Goal: Task Accomplishment & Management: Complete application form

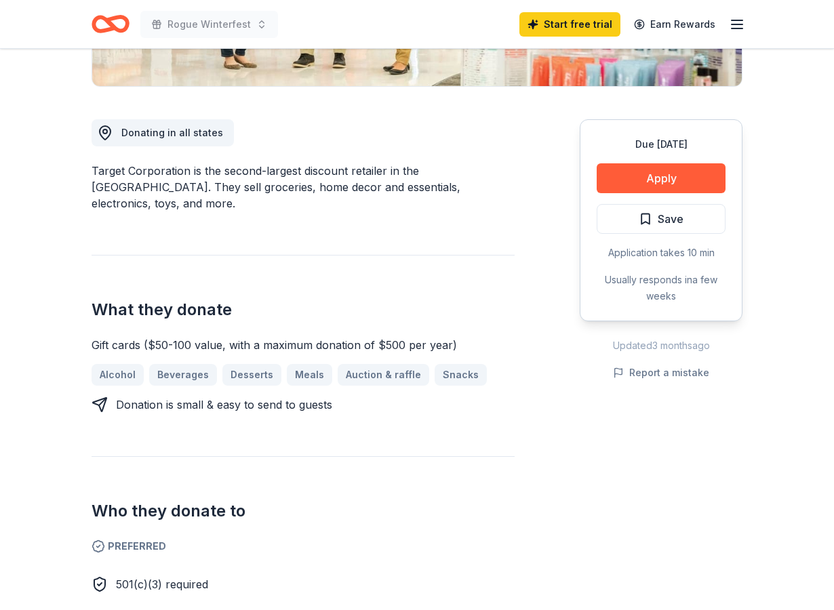
scroll to position [336, 0]
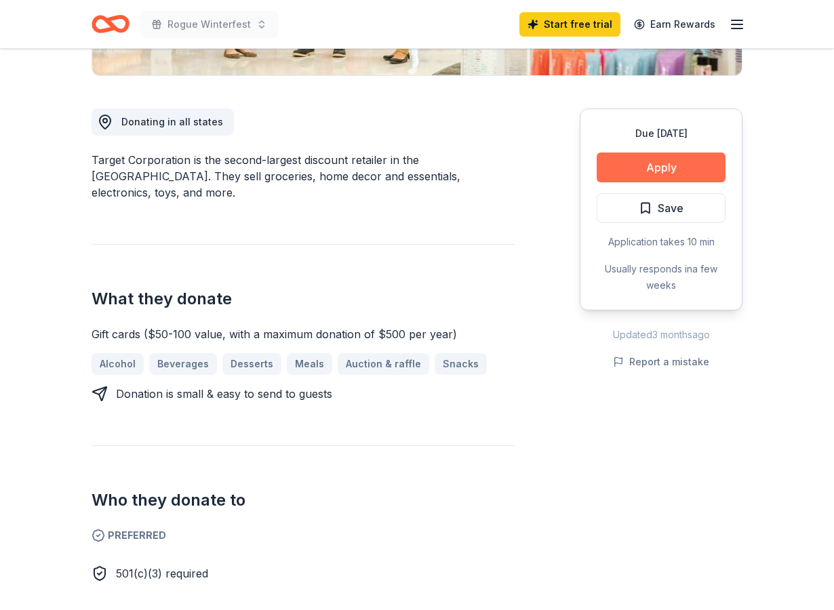
click at [640, 172] on button "Apply" at bounding box center [661, 168] width 129 height 30
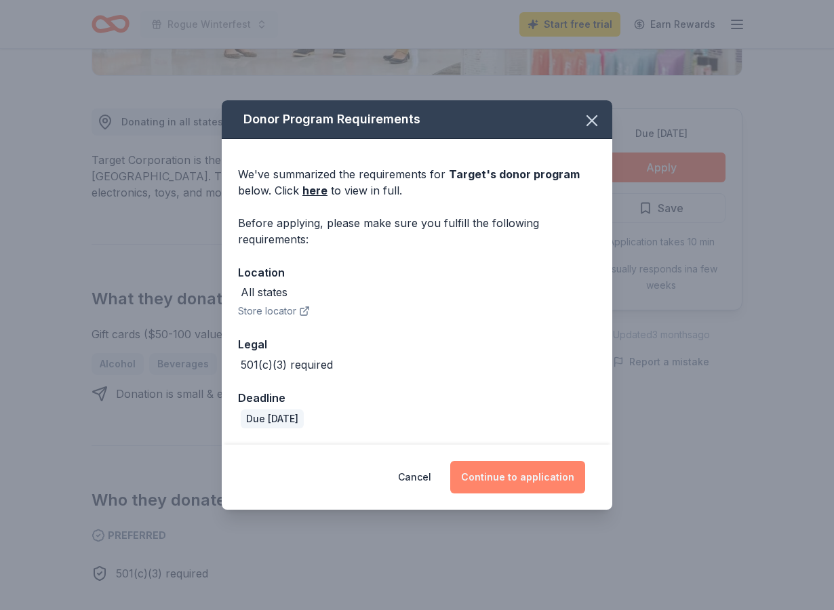
click at [541, 476] on button "Continue to application" at bounding box center [517, 477] width 135 height 33
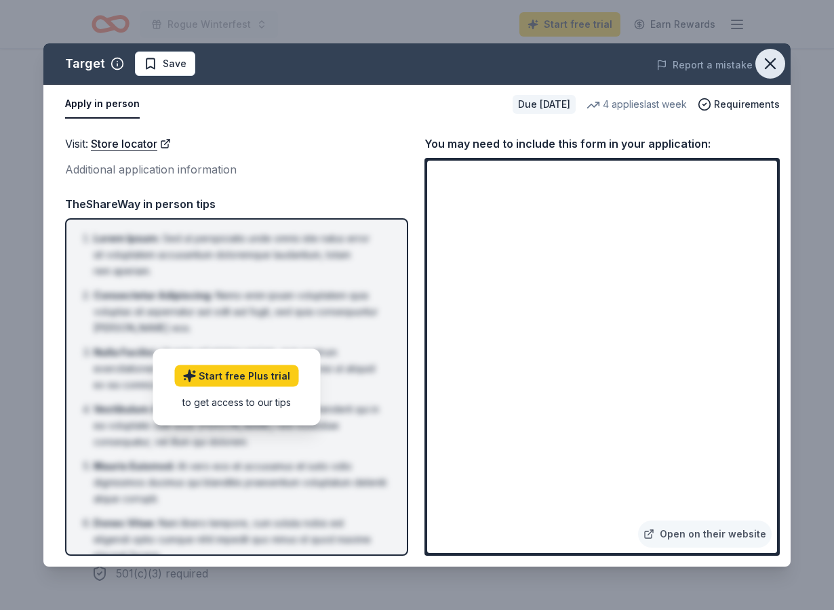
click at [767, 64] on icon "button" at bounding box center [770, 63] width 19 height 19
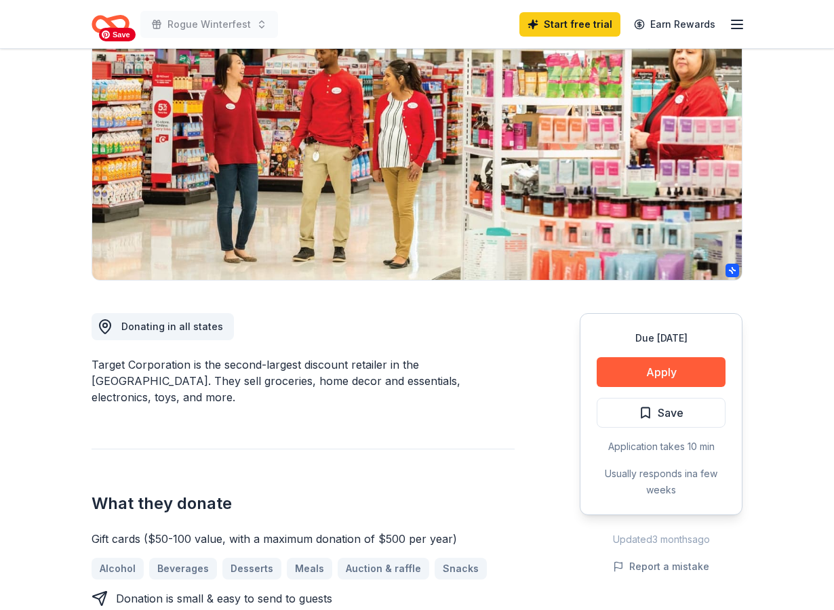
scroll to position [0, 0]
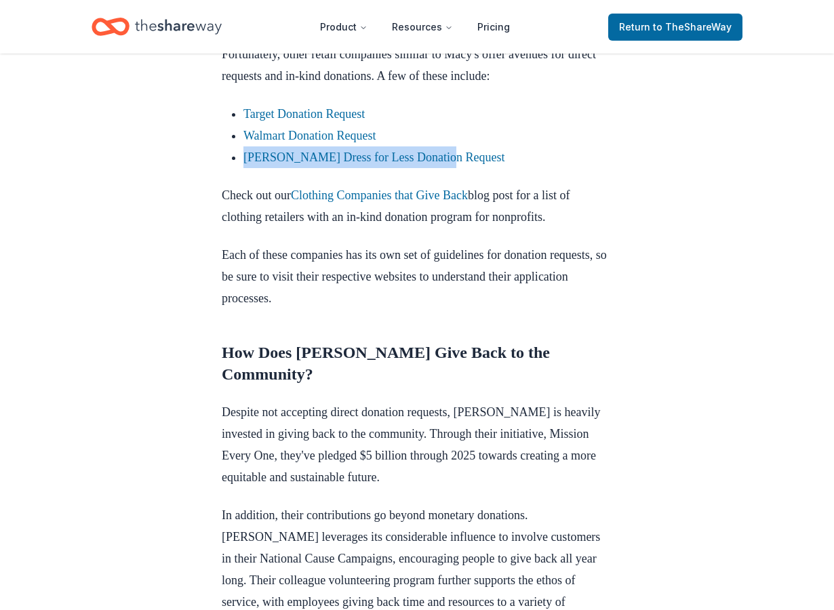
scroll to position [868, 0]
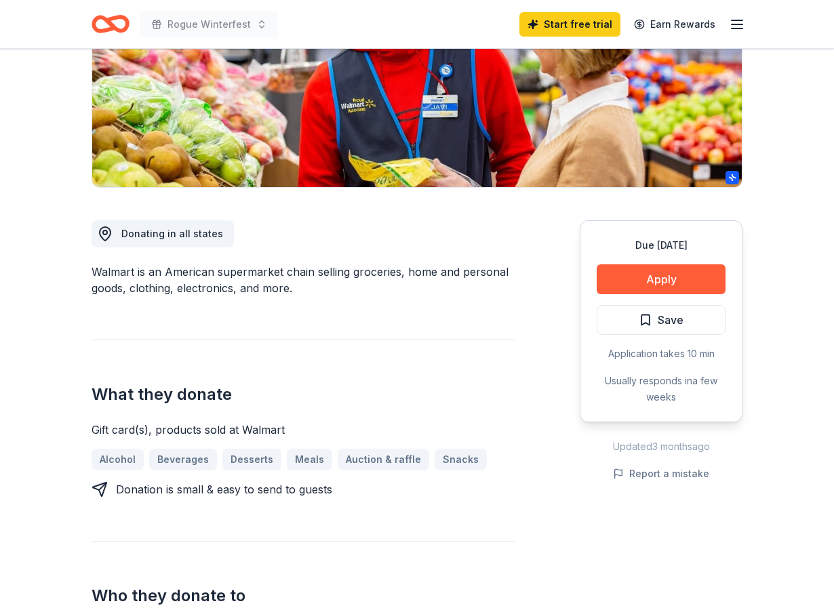
scroll to position [247, 0]
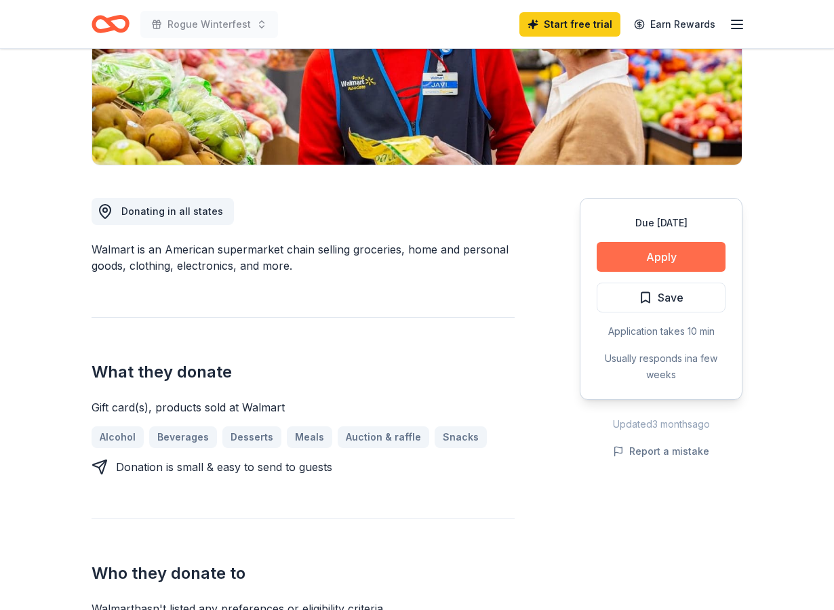
click at [637, 260] on button "Apply" at bounding box center [661, 257] width 129 height 30
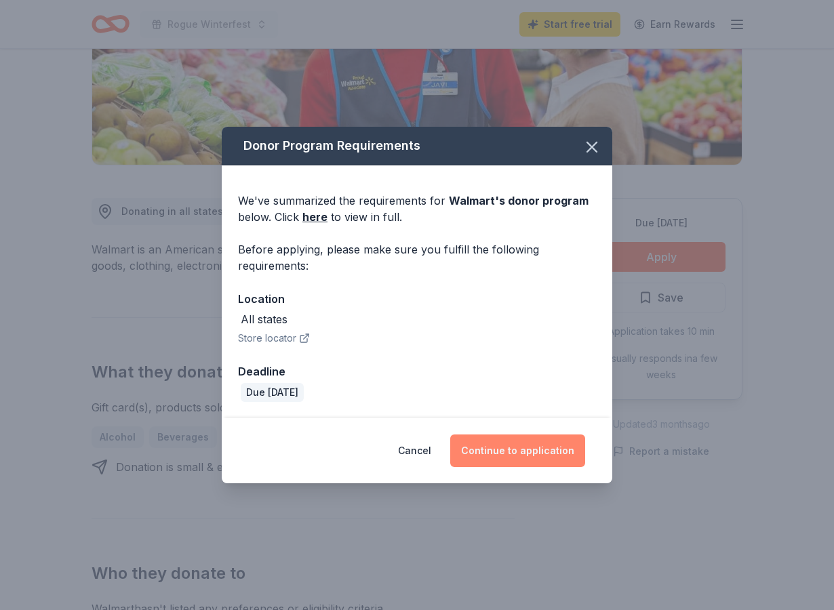
click at [557, 456] on button "Continue to application" at bounding box center [517, 451] width 135 height 33
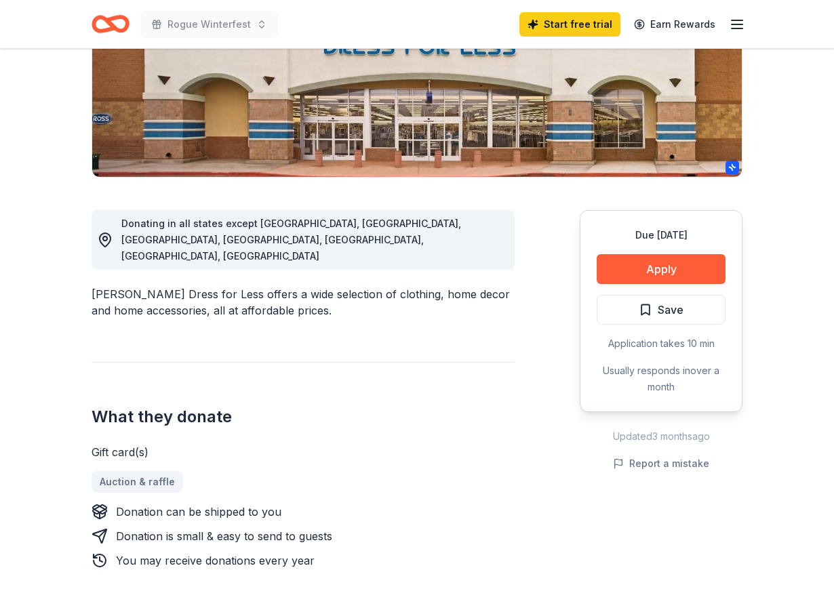
scroll to position [260, 0]
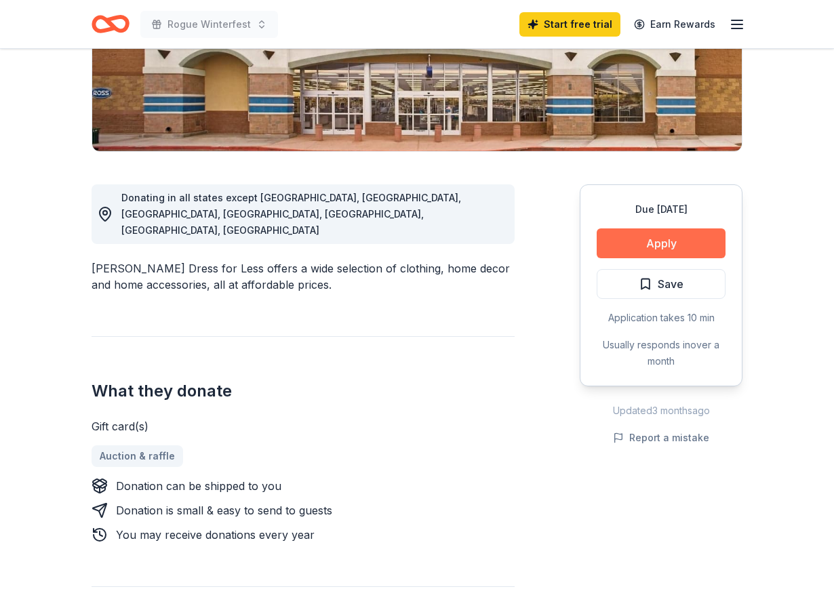
click at [678, 247] on button "Apply" at bounding box center [661, 243] width 129 height 30
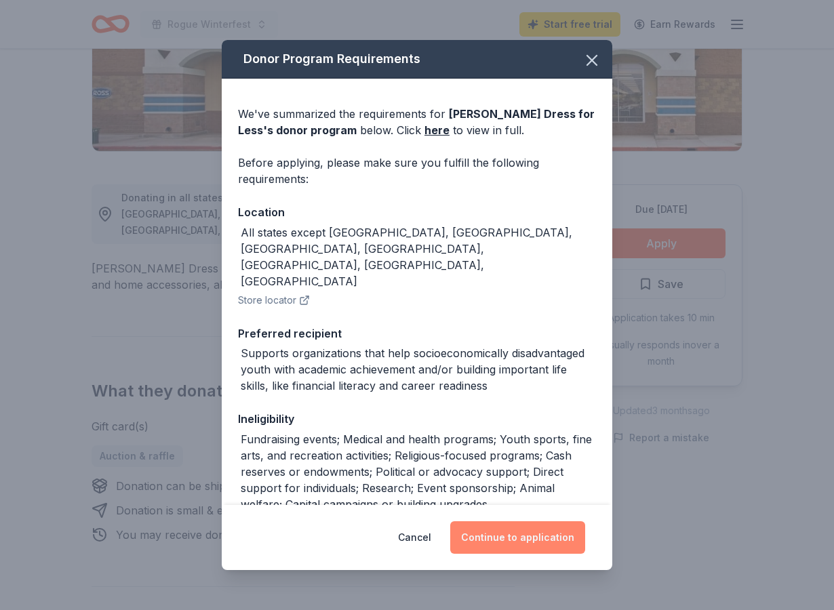
click at [538, 544] on button "Continue to application" at bounding box center [517, 537] width 135 height 33
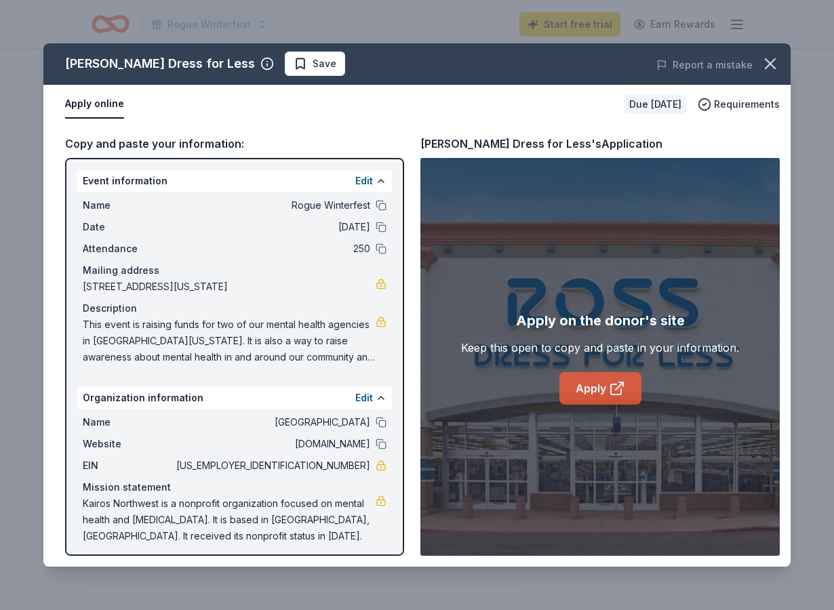
click at [588, 393] on link "Apply" at bounding box center [600, 388] width 82 height 33
click at [772, 66] on icon "button" at bounding box center [769, 63] width 9 height 9
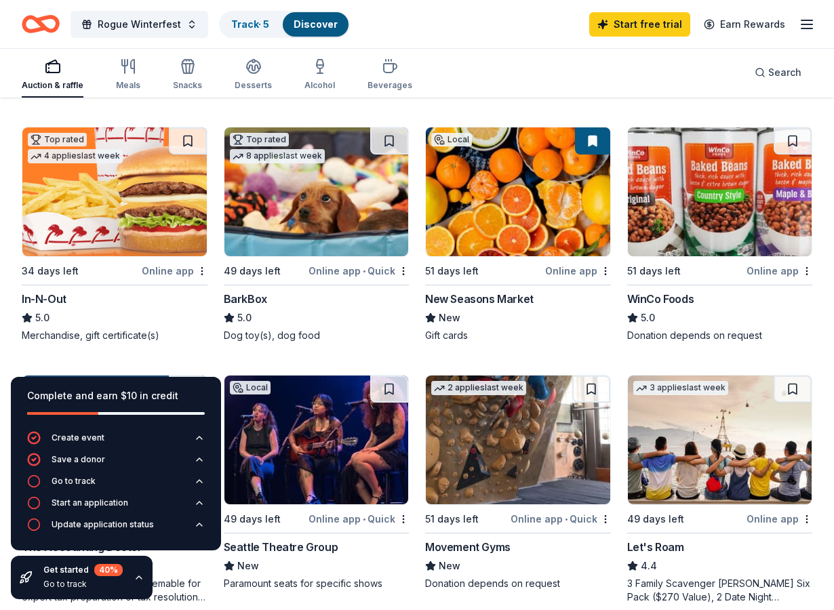
scroll to position [375, 0]
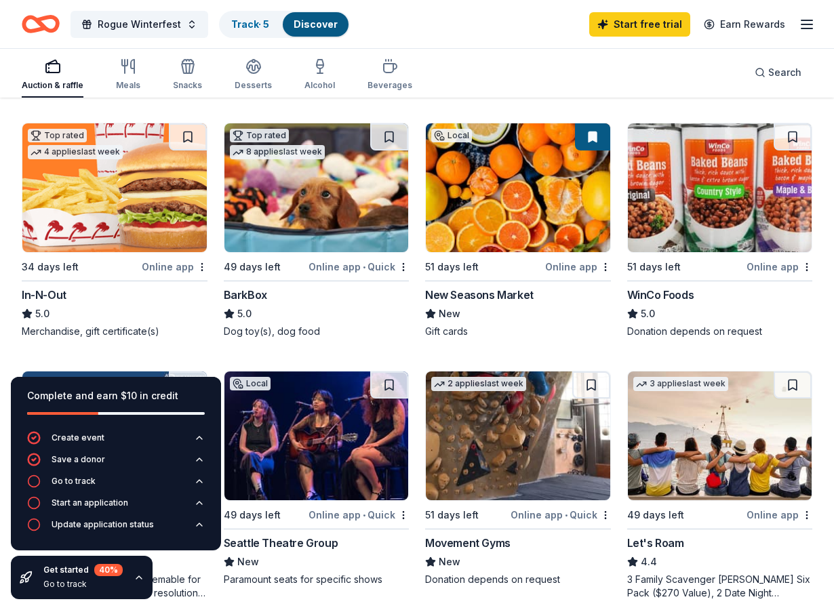
click at [250, 296] on div "BarkBox" at bounding box center [245, 295] width 43 height 16
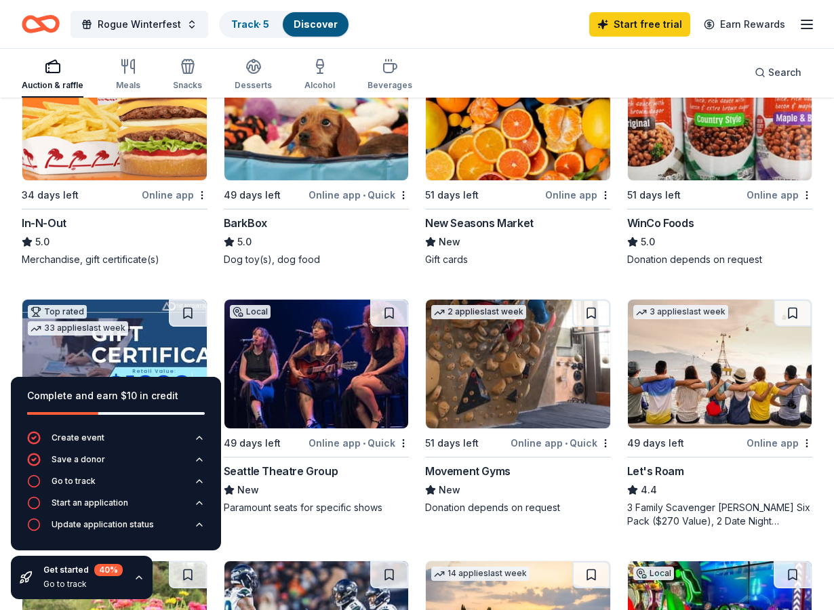
scroll to position [447, 0]
